Goal: Information Seeking & Learning: Learn about a topic

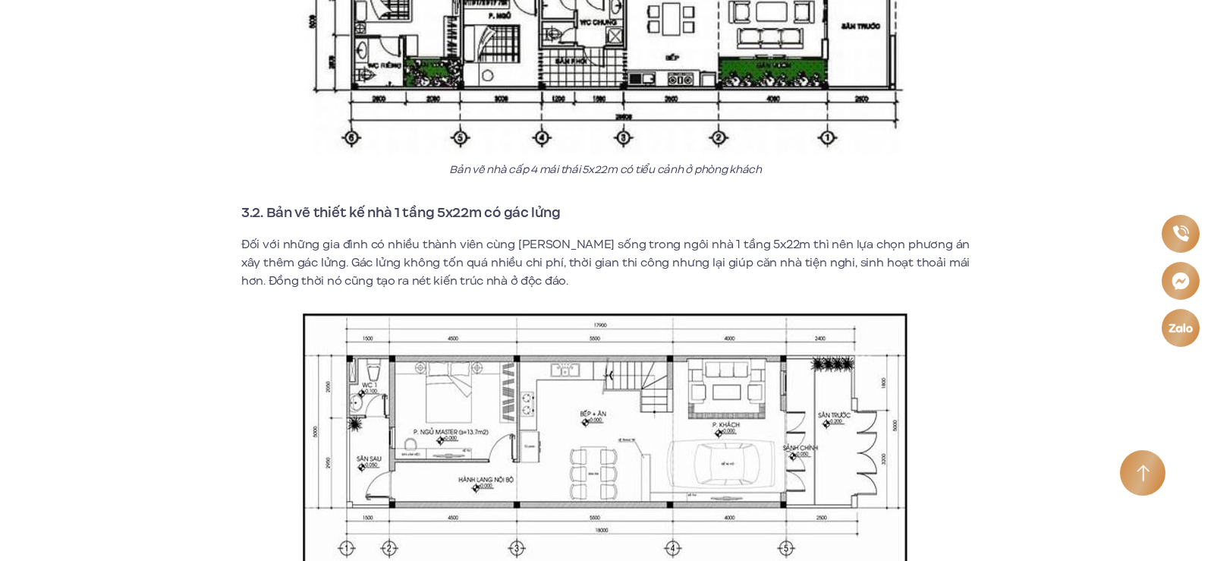
scroll to position [4402, 0]
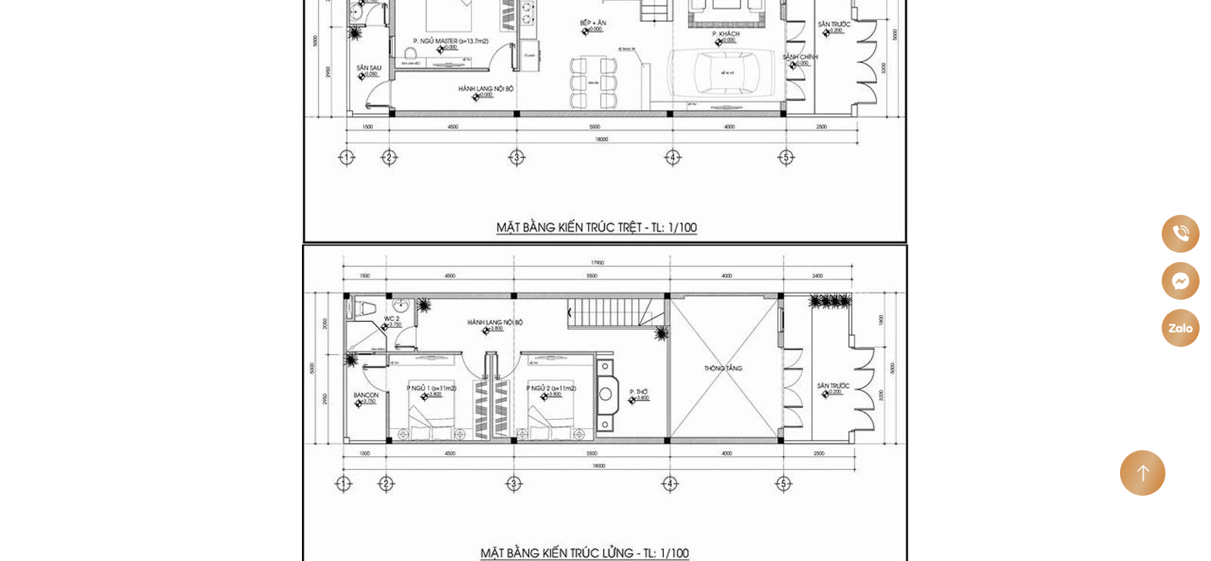
scroll to position [4782, 0]
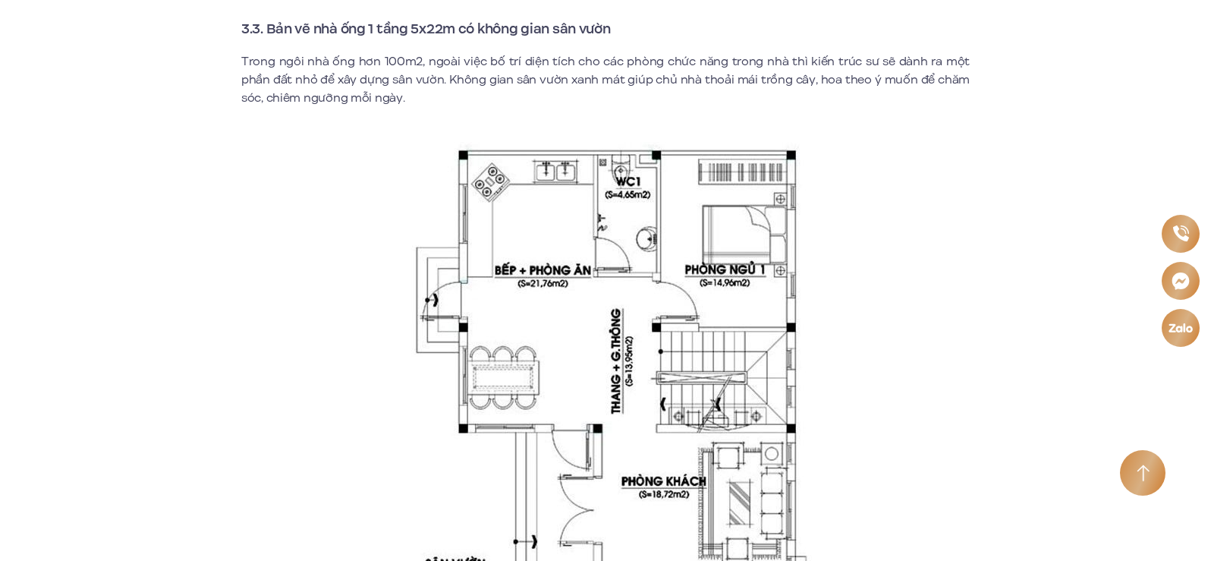
click at [1022, 284] on div "30+ mẫu nhà cấp 4 mái Thái đẹp 5x22m hiện đại, xu hướng 2023 Hiện nay, mẫu nhà …" at bounding box center [606, 137] width 934 height 10020
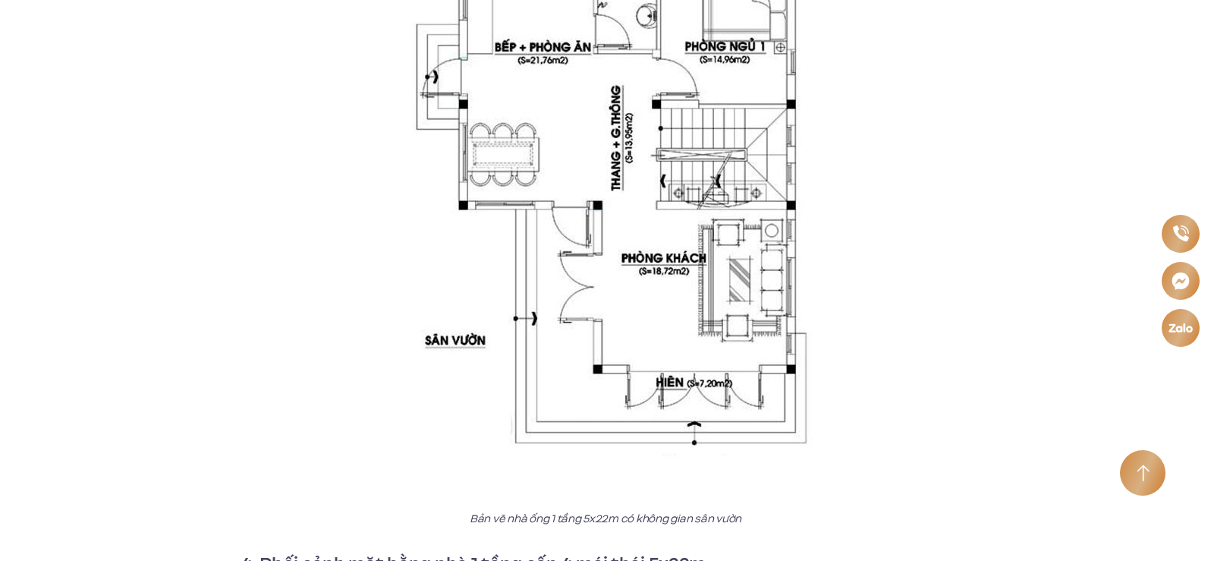
scroll to position [5541, 0]
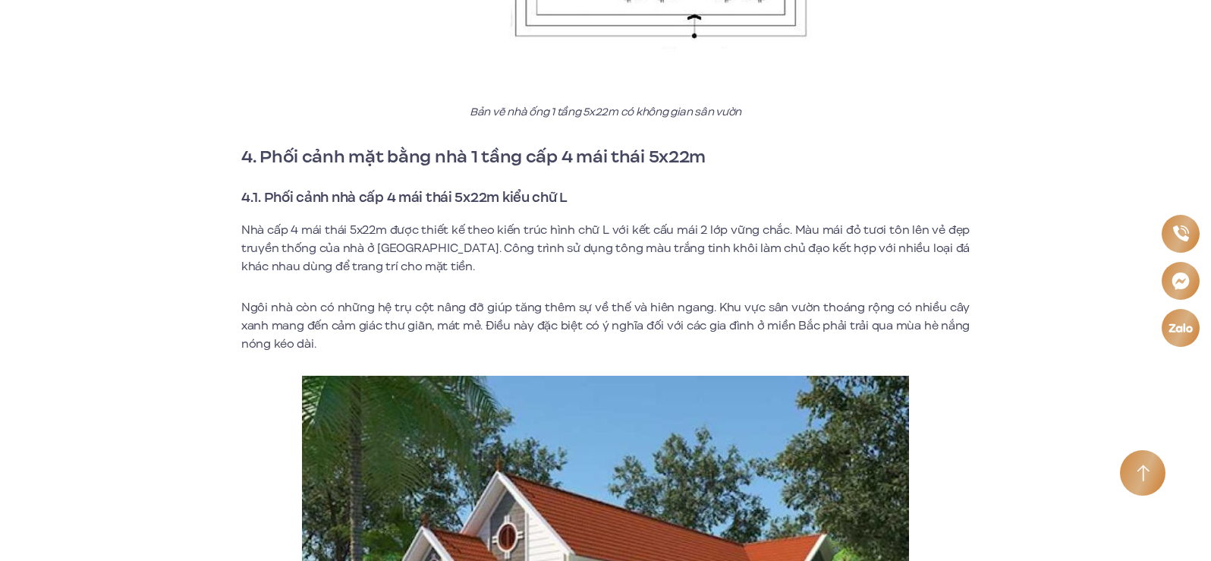
scroll to position [6072, 0]
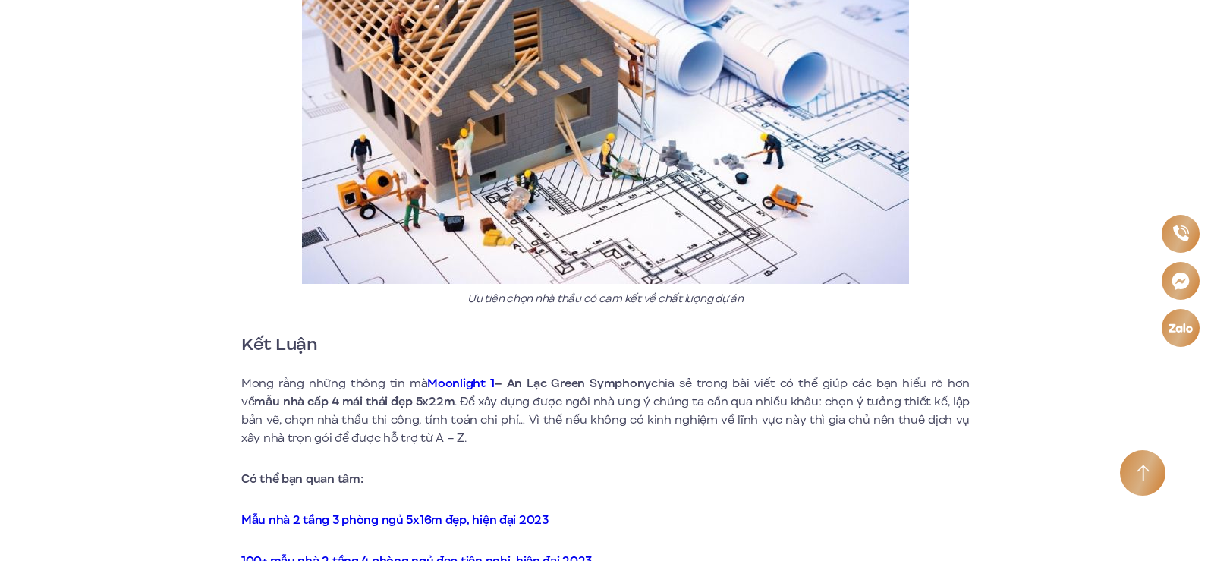
scroll to position [9791, 0]
